Goal: Information Seeking & Learning: Learn about a topic

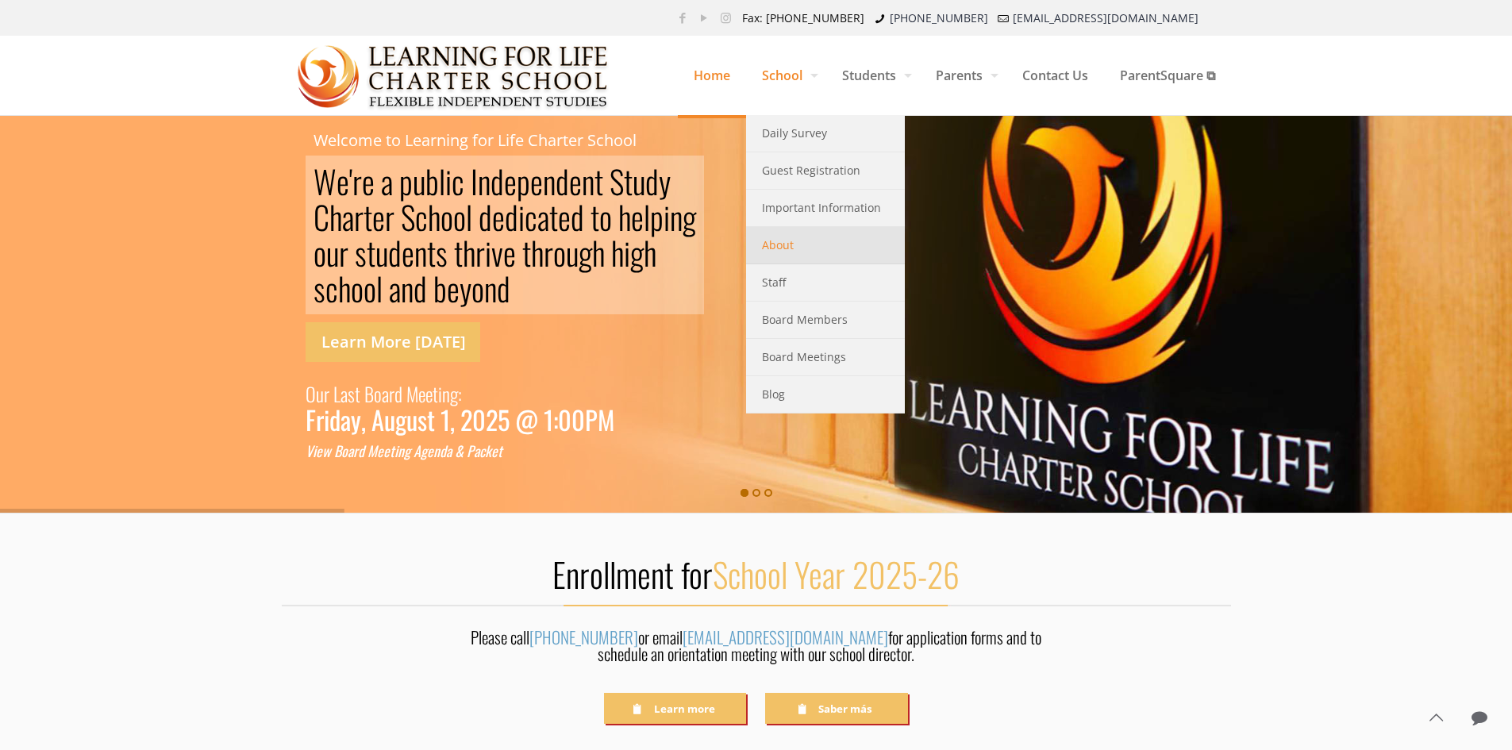
click at [783, 245] on span "About" at bounding box center [778, 245] width 32 height 21
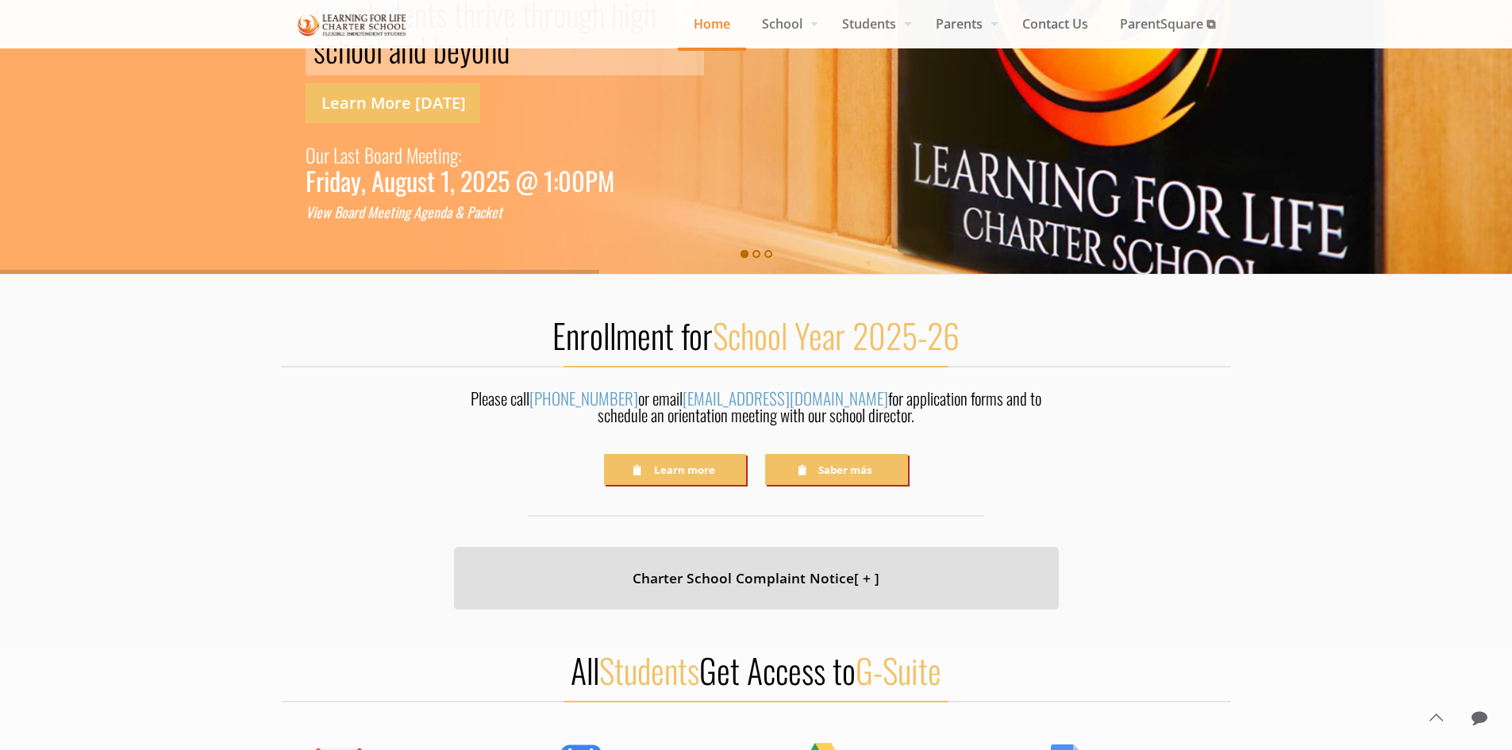
scroll to position [476, 0]
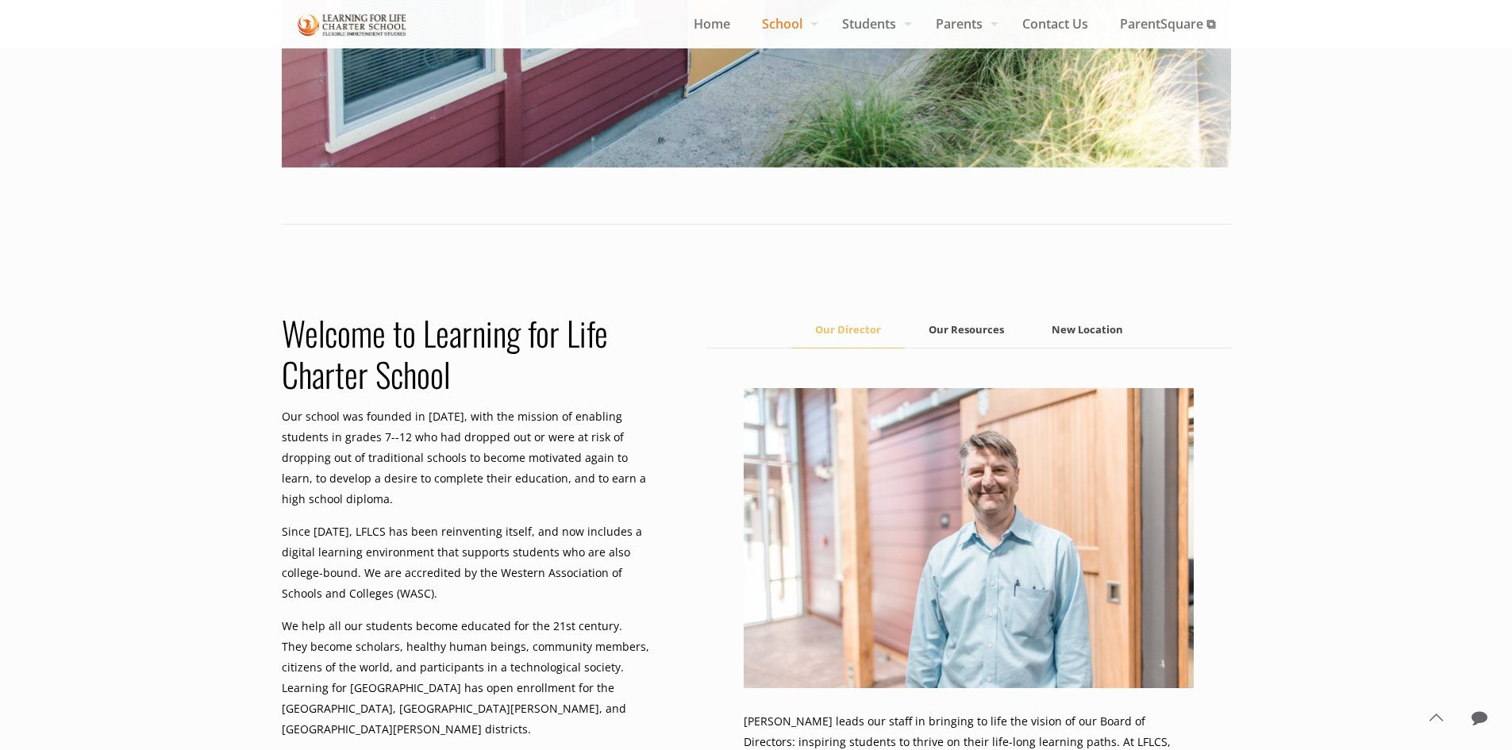
scroll to position [714, 0]
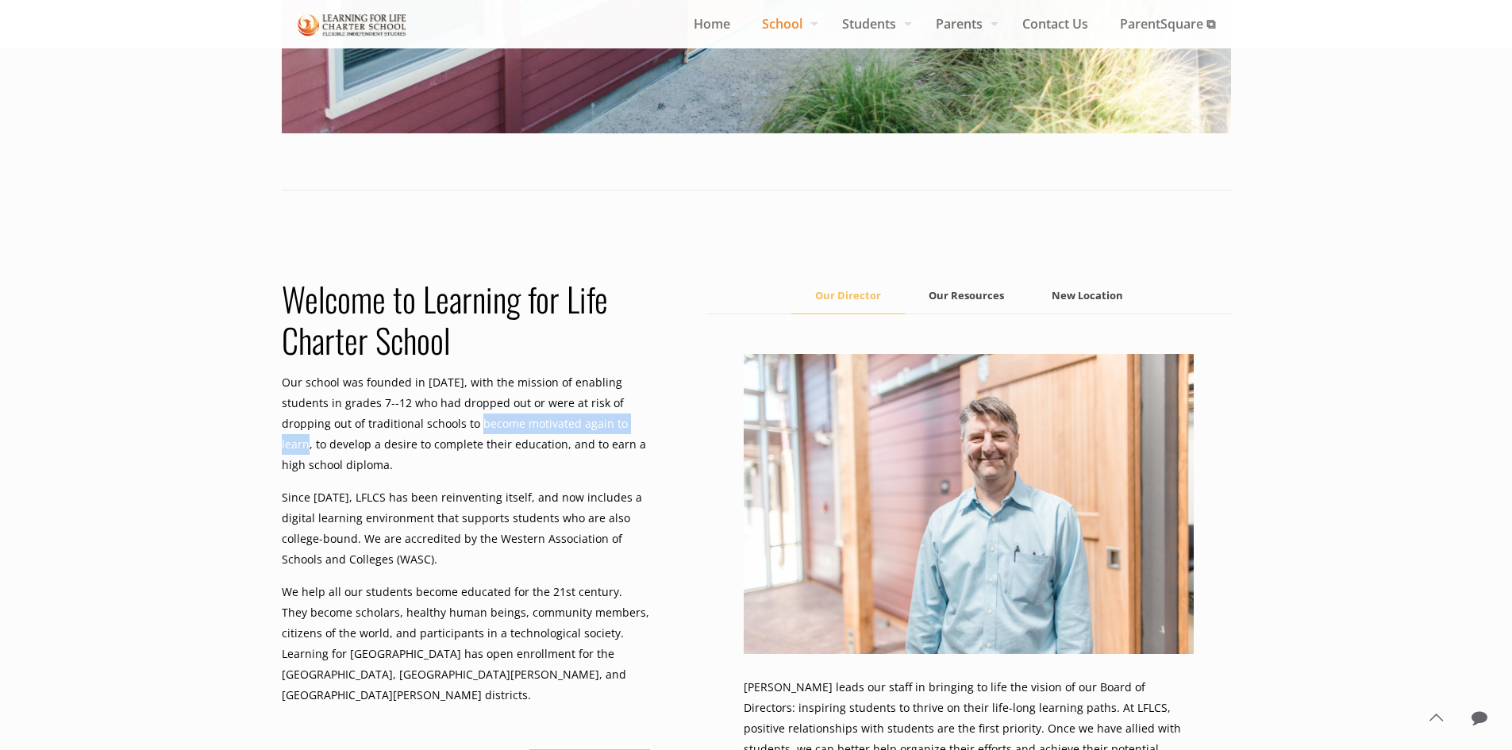
drag, startPoint x: 403, startPoint y: 423, endPoint x: 571, endPoint y: 420, distance: 167.5
click at [571, 420] on p "Our school was founded in [DATE], with the mission of enabling students in grad…" at bounding box center [466, 423] width 368 height 103
